Goal: Navigation & Orientation: Find specific page/section

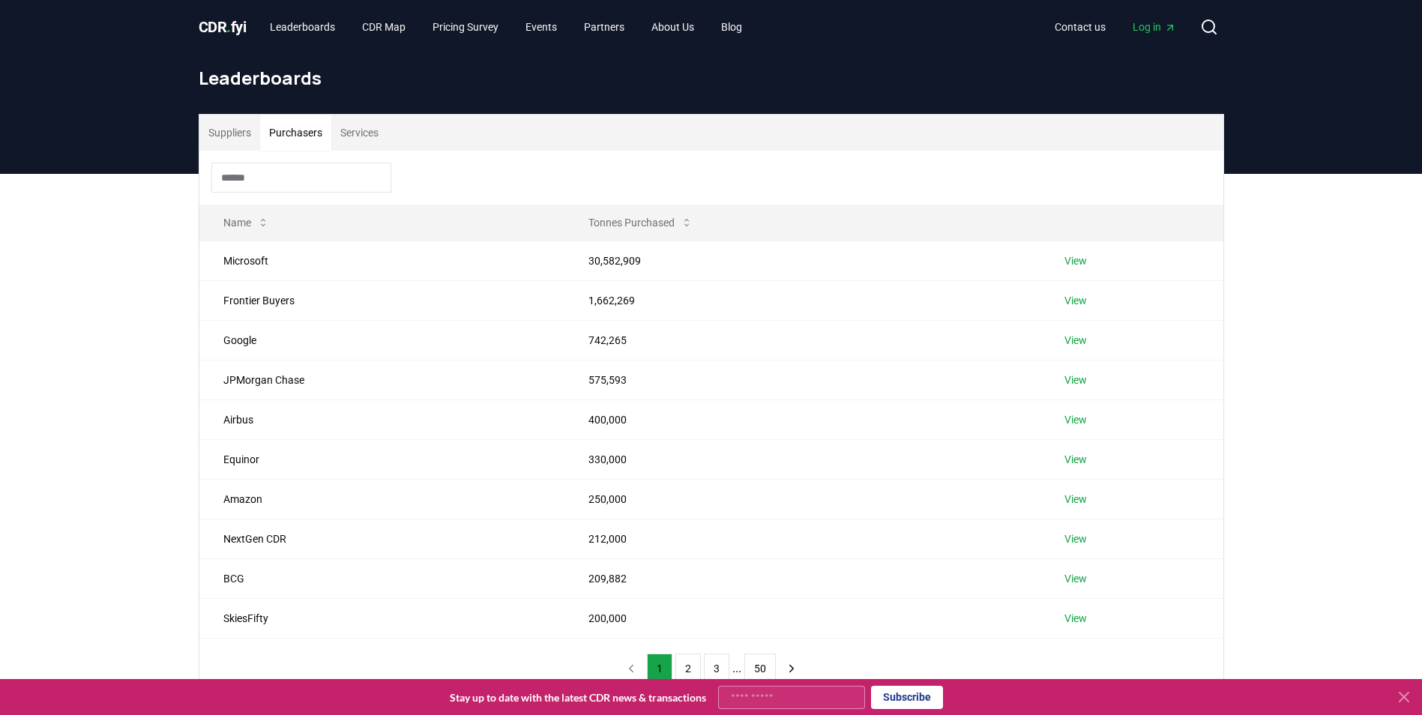
click at [282, 133] on button "Purchasers" at bounding box center [295, 133] width 71 height 36
click at [1405, 692] on icon at bounding box center [1404, 697] width 18 height 18
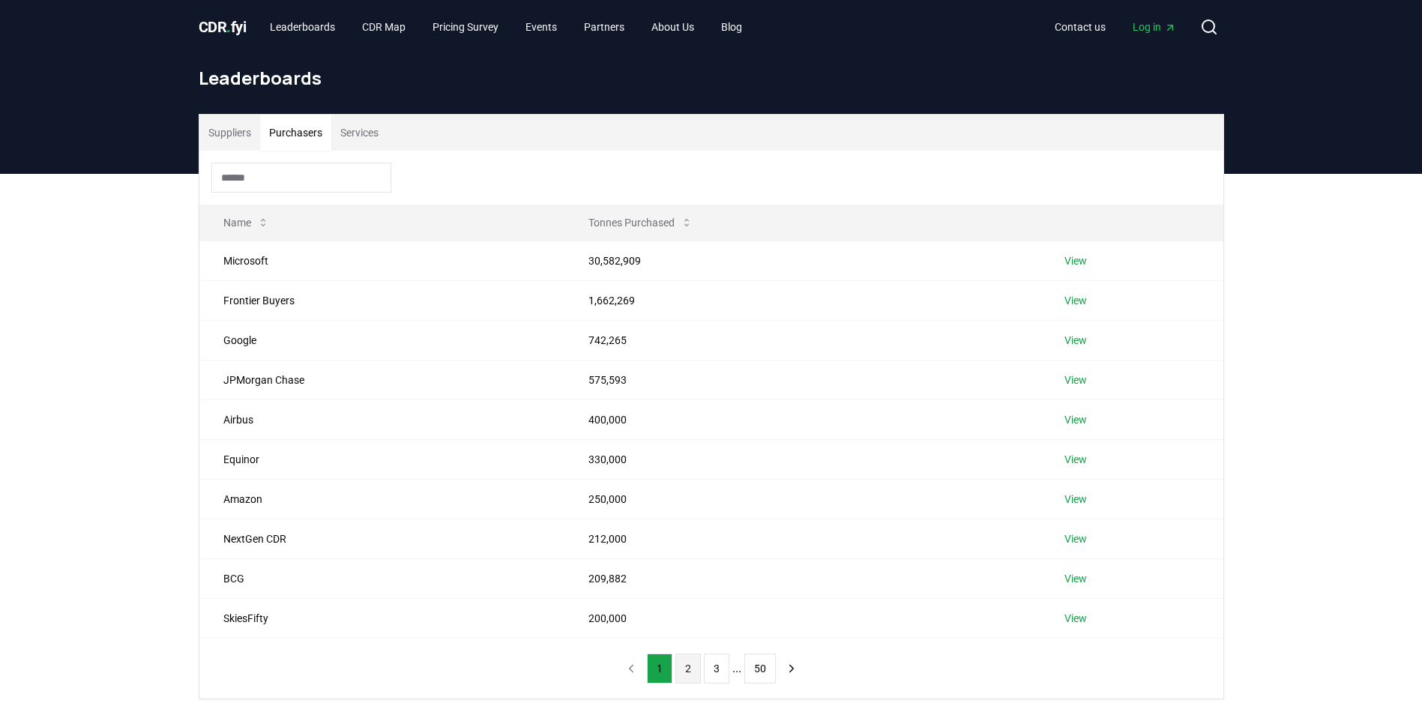
click at [687, 661] on button "2" at bounding box center [688, 669] width 25 height 30
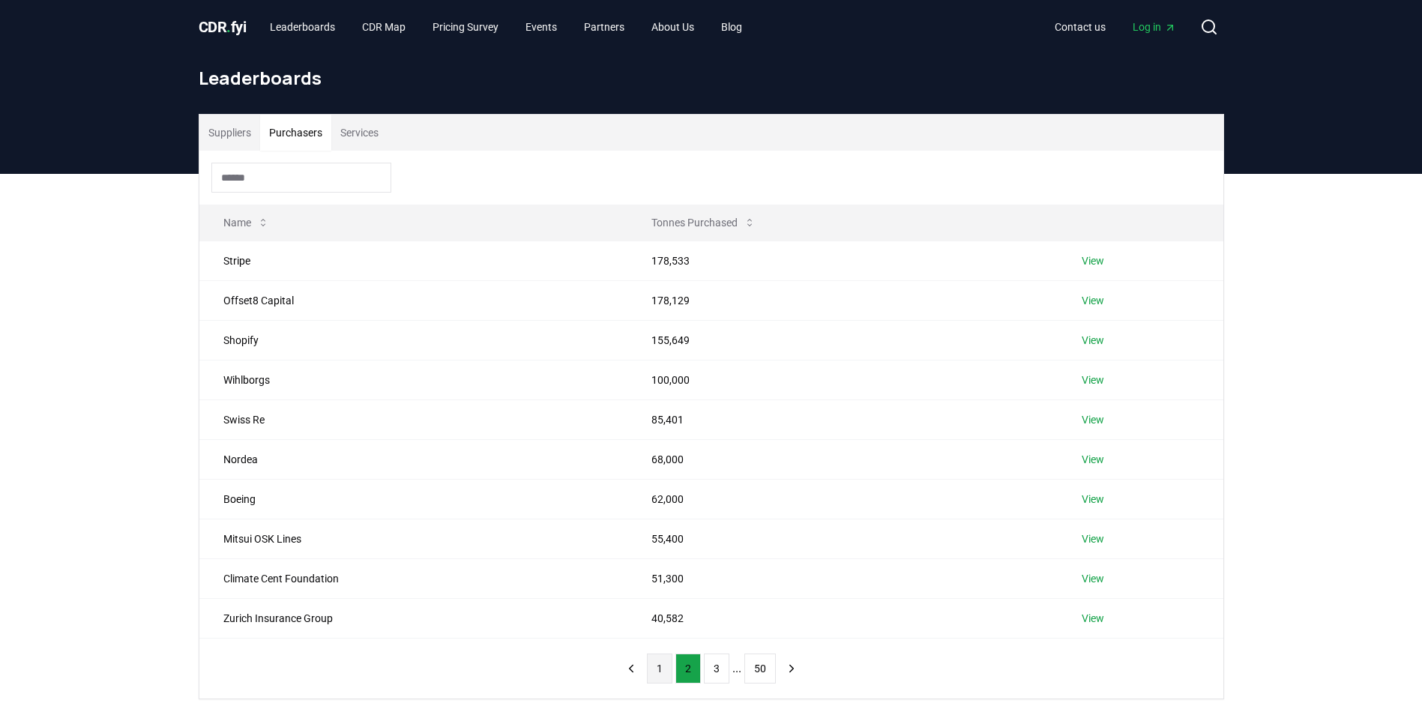
click at [655, 667] on button "1" at bounding box center [659, 669] width 25 height 30
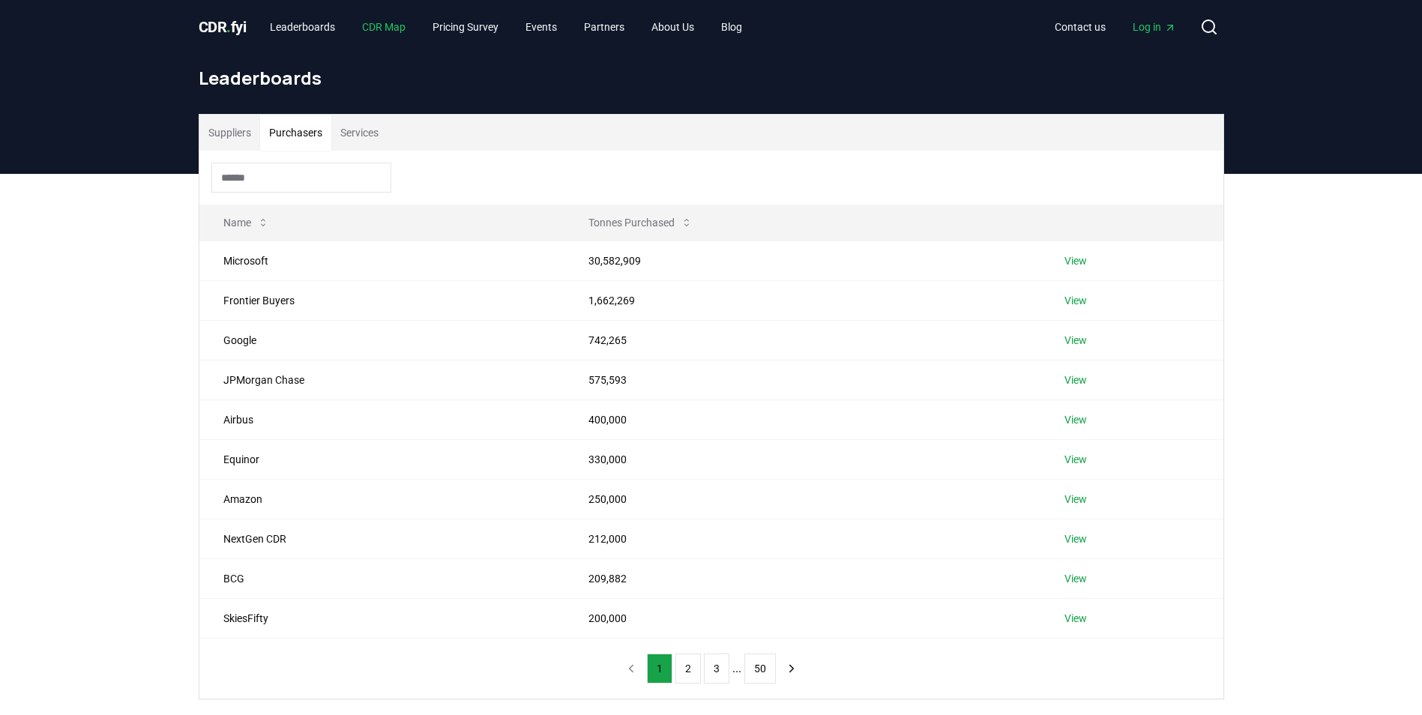
click at [376, 30] on link "CDR Map" at bounding box center [383, 26] width 67 height 27
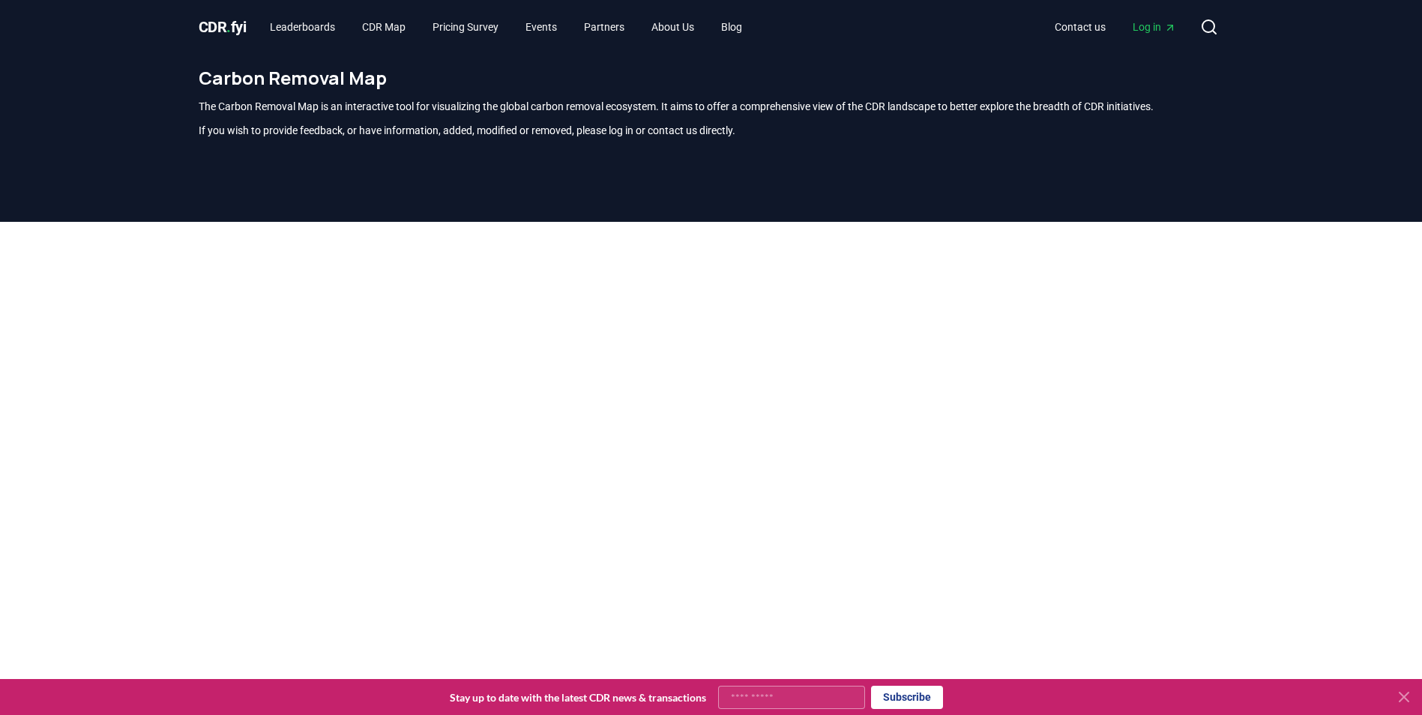
scroll to position [441, 0]
